Goal: Obtain resource: Download file/media

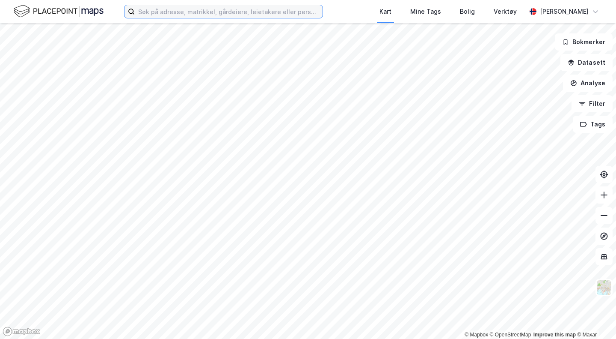
click at [190, 5] on input at bounding box center [229, 11] width 188 height 13
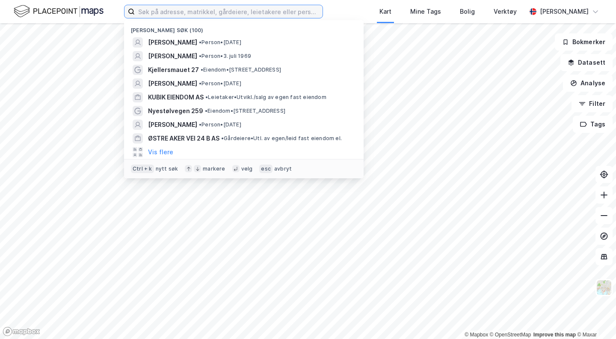
paste input "Vestre Murallmenningen 2"
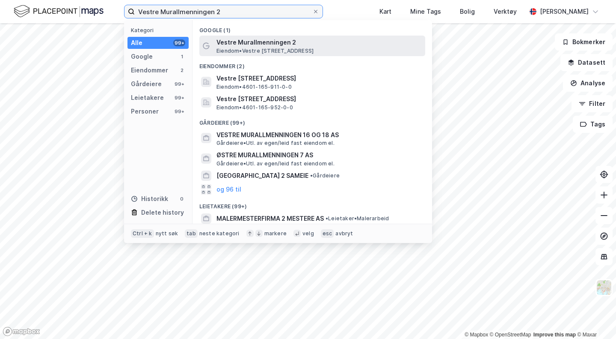
type input "Vestre Murallmenningen 2"
click at [250, 42] on span "Vestre Murallmenningen 2" at bounding box center [319, 42] width 205 height 10
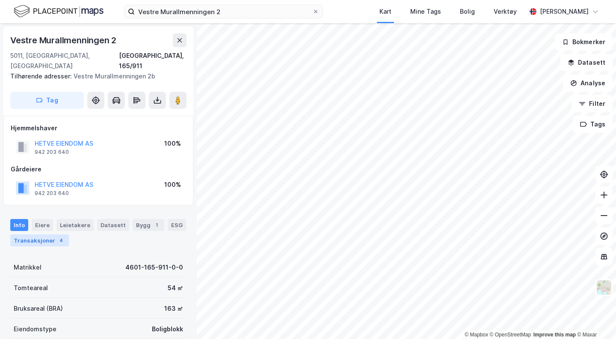
click at [57, 236] on div "4" at bounding box center [61, 240] width 9 height 9
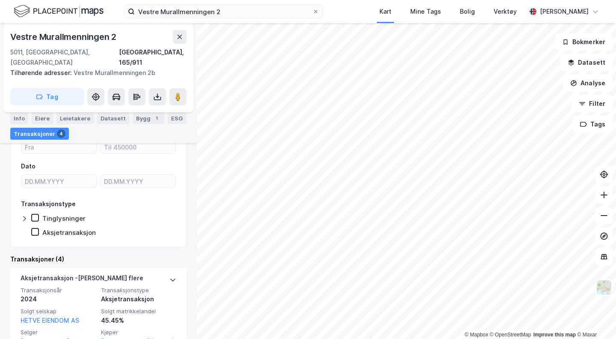
scroll to position [211, 0]
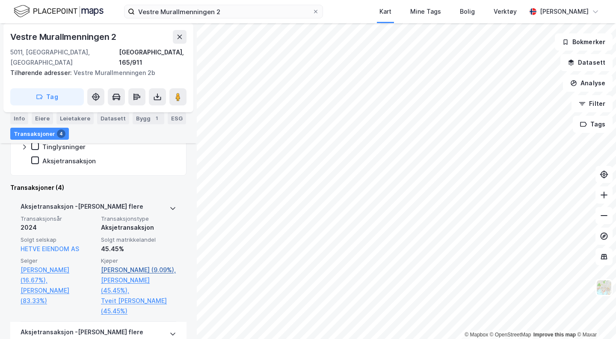
click at [122, 265] on link "[PERSON_NAME] (9.09%)," at bounding box center [138, 270] width 75 height 10
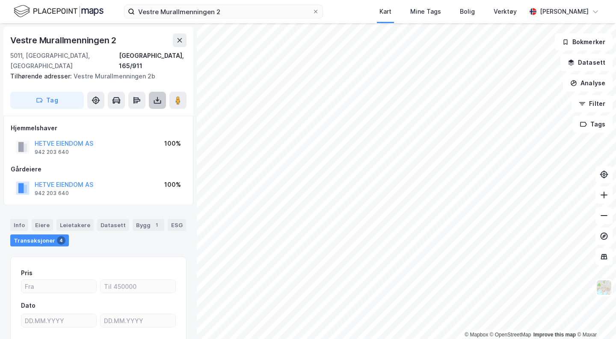
click at [156, 92] on button at bounding box center [157, 100] width 17 height 17
click at [145, 128] on div "Last ned matrikkelrapport" at bounding box center [125, 131] width 71 height 7
